Goal: Task Accomplishment & Management: Manage account settings

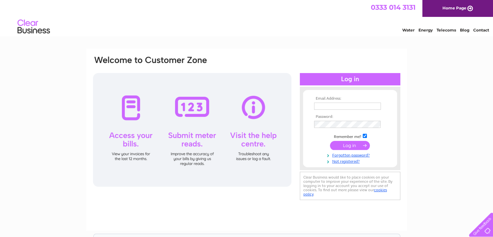
drag, startPoint x: 319, startPoint y: 104, endPoint x: 325, endPoint y: 106, distance: 6.5
click at [319, 104] on input "text" at bounding box center [347, 105] width 67 height 7
type input "accounts@wci.co.uk"
click at [349, 145] on input "submit" at bounding box center [350, 145] width 40 height 9
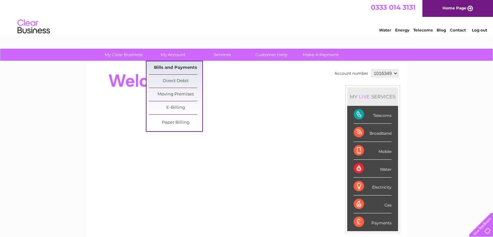
click at [173, 65] on link "Bills and Payments" at bounding box center [175, 67] width 53 height 13
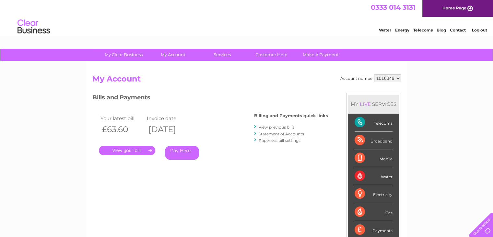
click at [124, 151] on link "." at bounding box center [127, 149] width 56 height 9
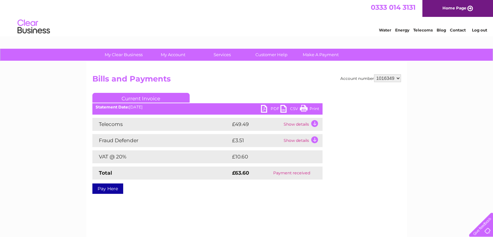
click at [268, 109] on link "PDF" at bounding box center [270, 109] width 19 height 9
click at [476, 29] on link "Log out" at bounding box center [478, 30] width 15 height 5
